Goal: Find specific fact: Find specific fact

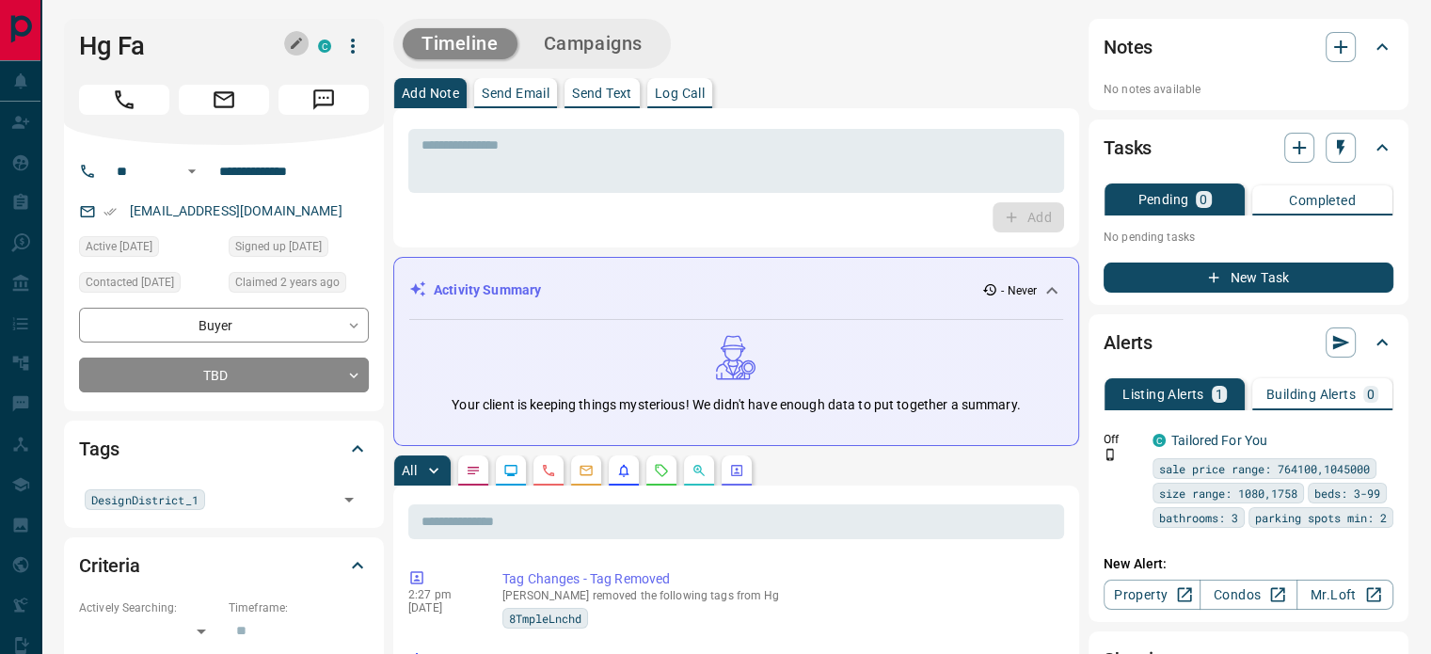
click at [293, 37] on icon "button" at bounding box center [296, 43] width 15 height 15
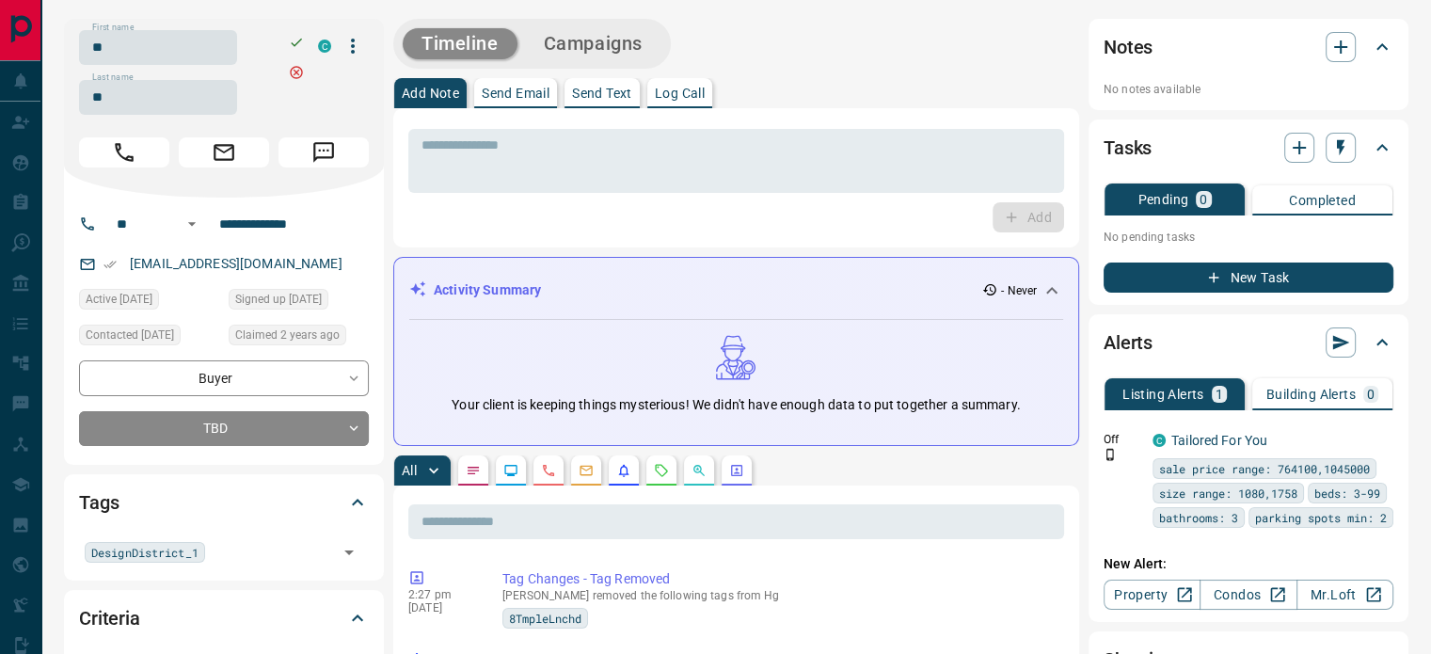
click at [218, 37] on input "**" at bounding box center [158, 47] width 158 height 35
click at [156, 97] on input "**" at bounding box center [158, 97] width 158 height 35
click at [280, 224] on input "**********" at bounding box center [285, 224] width 147 height 30
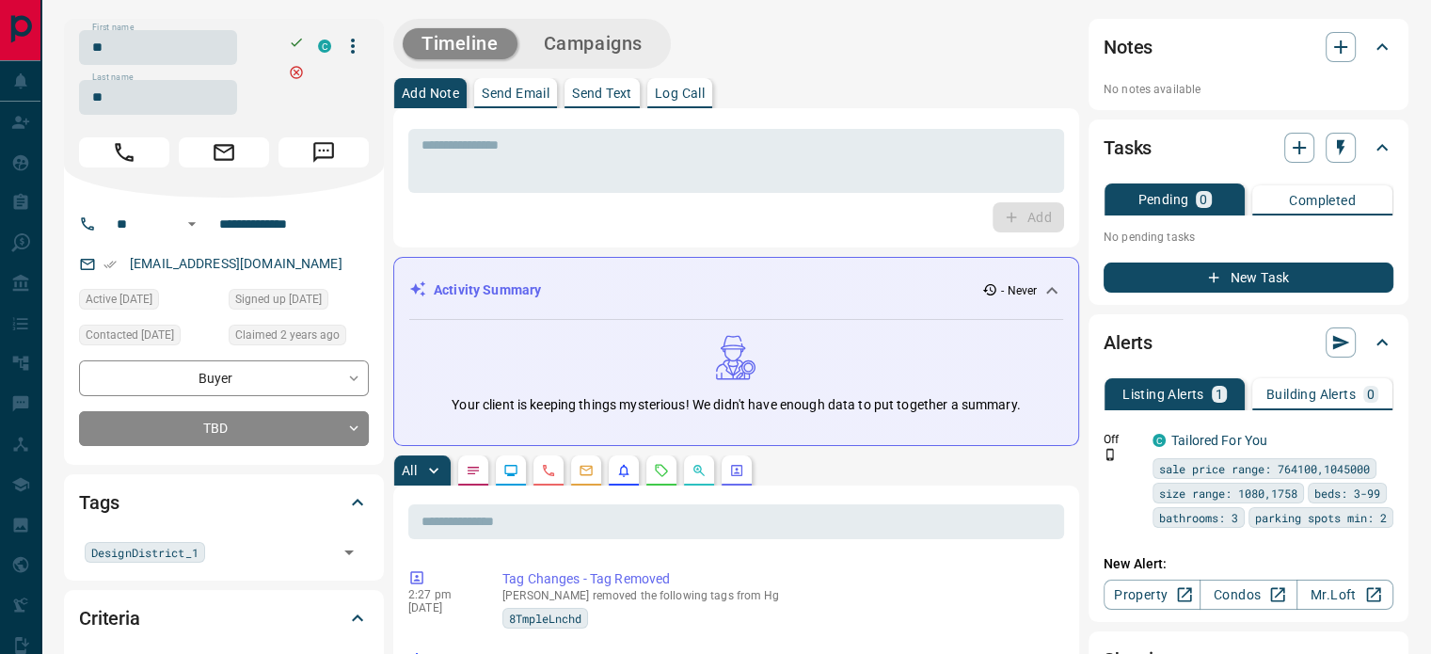
click at [324, 263] on p "[EMAIL_ADDRESS][DOMAIN_NAME]" at bounding box center [236, 263] width 224 height 31
copy link "[EMAIL_ADDRESS][DOMAIN_NAME]"
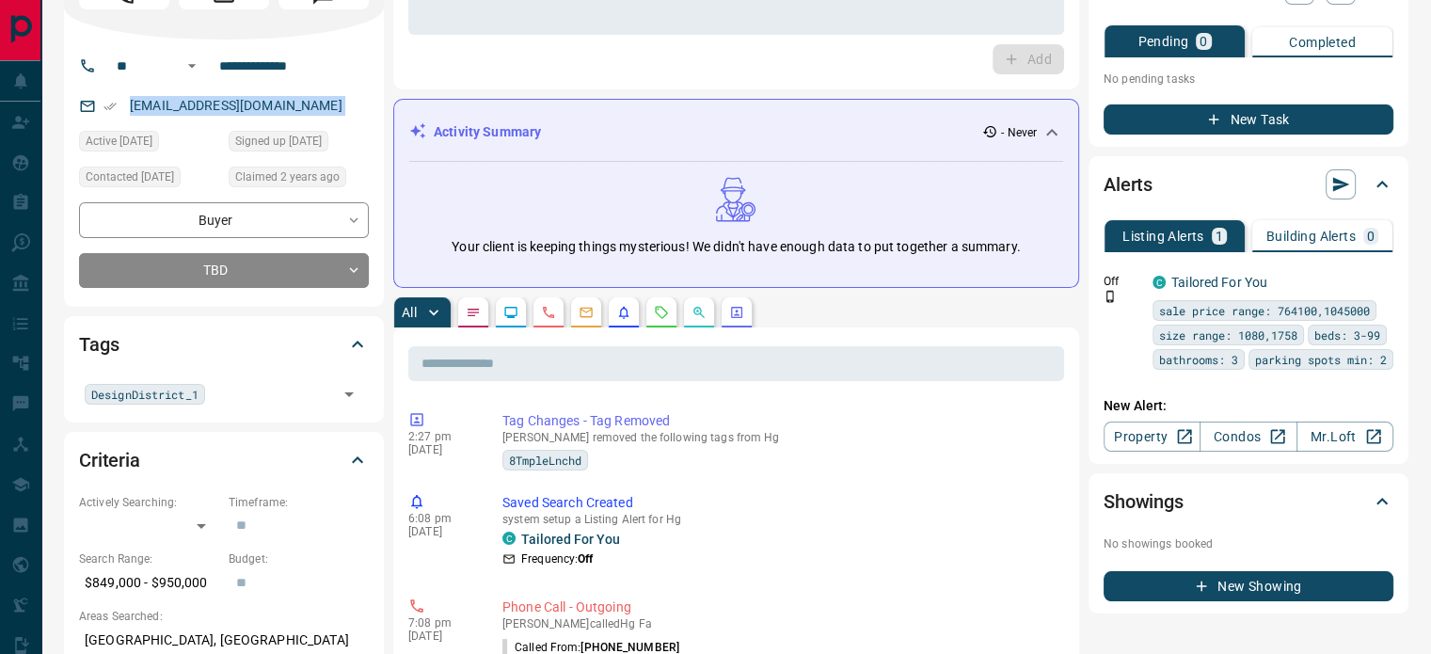
scroll to position [188, 0]
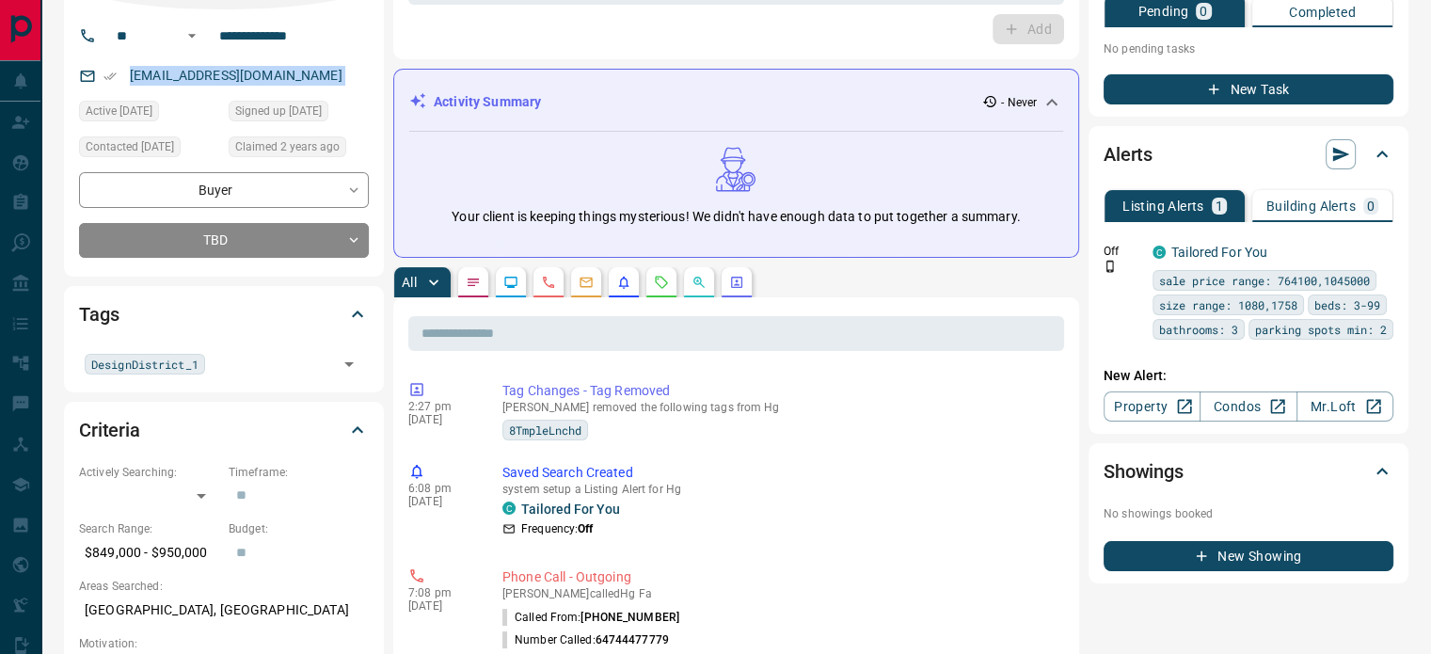
click at [561, 291] on button "button" at bounding box center [549, 282] width 30 height 30
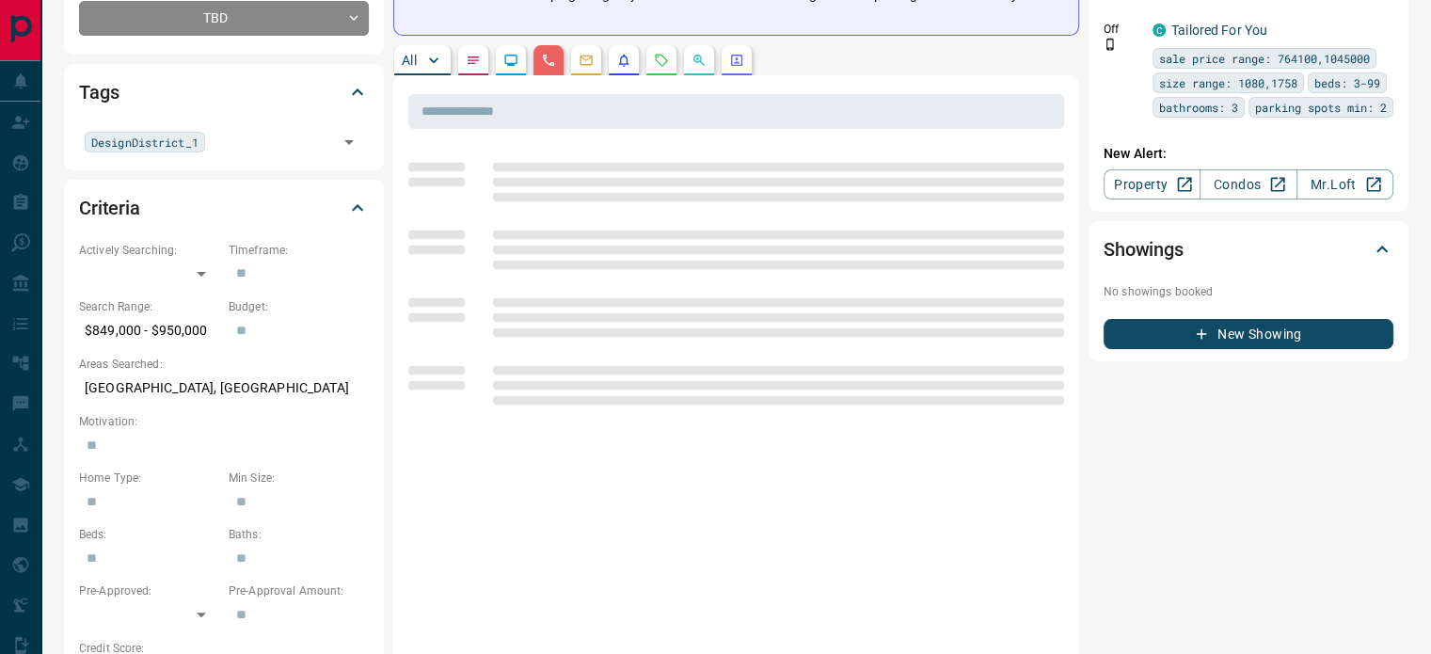
scroll to position [565, 0]
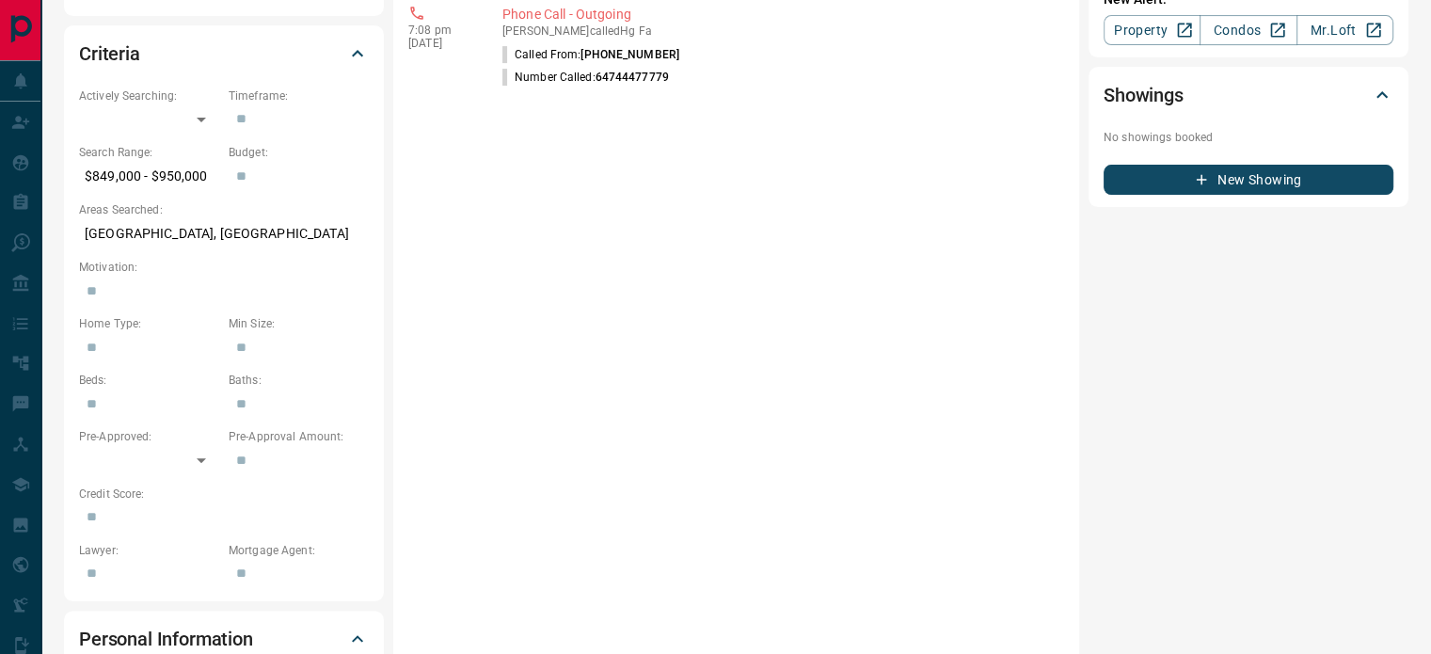
click at [182, 231] on p "[GEOGRAPHIC_DATA], [GEOGRAPHIC_DATA]" at bounding box center [224, 233] width 290 height 31
copy p "[GEOGRAPHIC_DATA], [GEOGRAPHIC_DATA]"
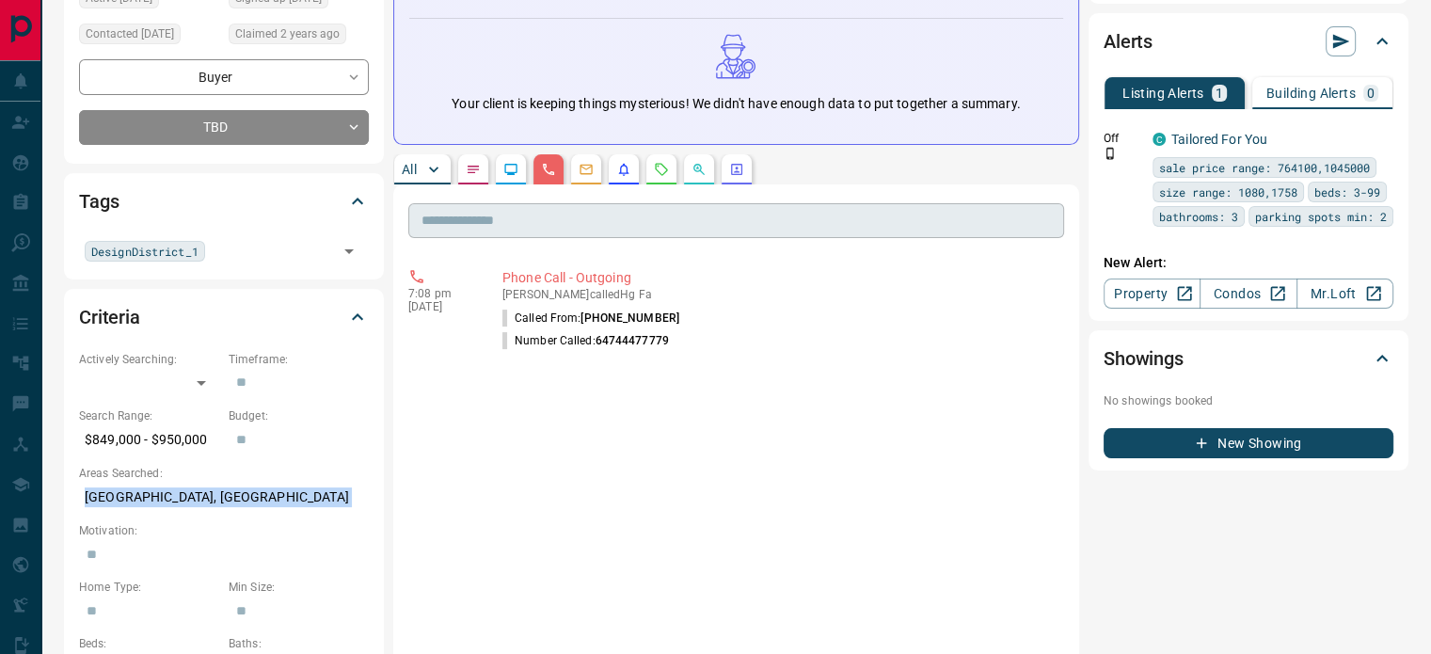
scroll to position [188, 0]
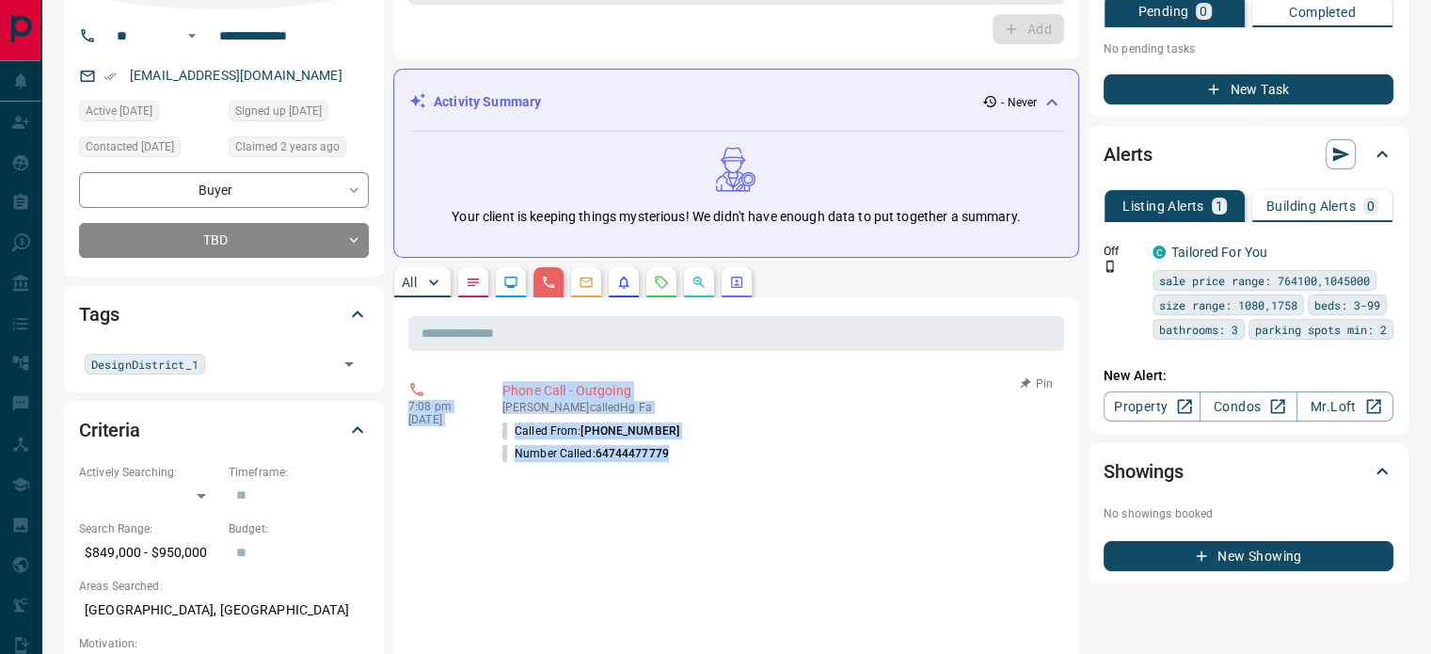
copy div "7:08 pm [DATE] Phone Call - Outgoing [PERSON_NAME] called Hg Fa Called From: [P…"
drag, startPoint x: 685, startPoint y: 448, endPoint x: 407, endPoint y: 376, distance: 286.7
click at [408, 376] on div "7:08 pm [DATE] Phone Call - Outgoing [PERSON_NAME] called Hg Fa Called From: [P…" at bounding box center [736, 422] width 656 height 95
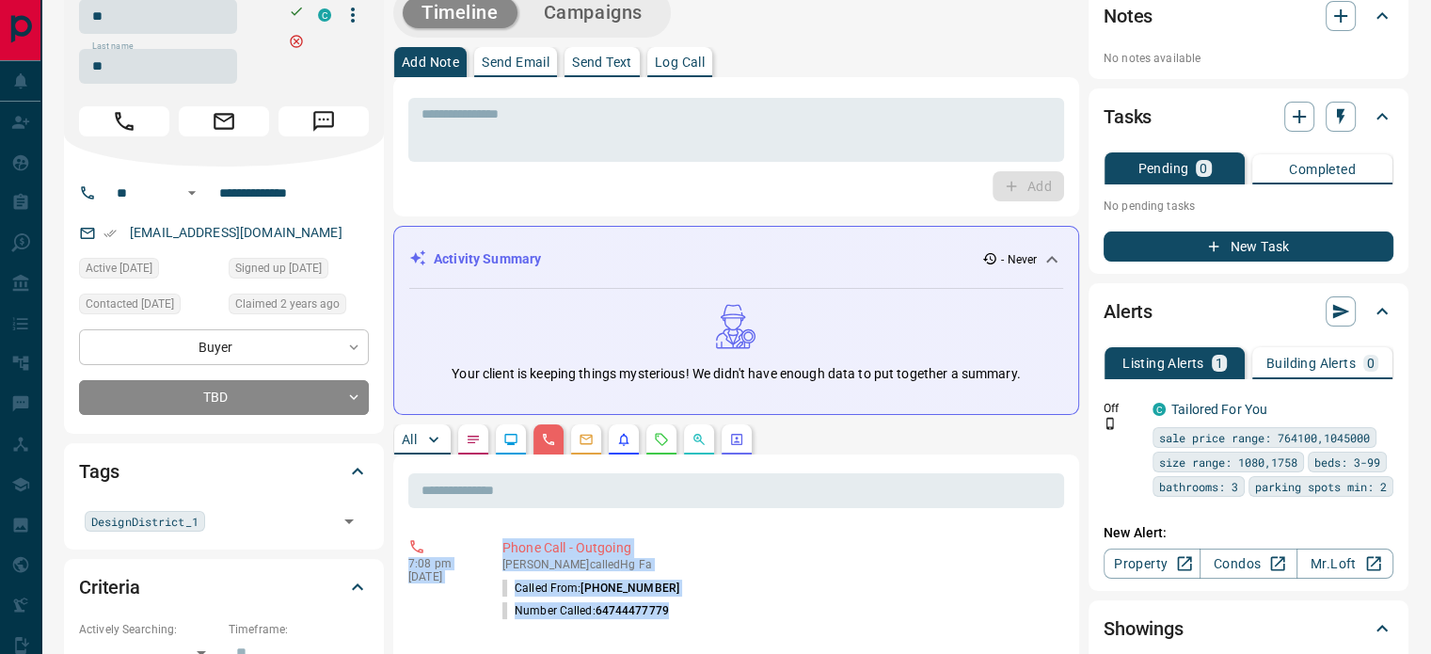
scroll to position [0, 0]
